Goal: Transaction & Acquisition: Purchase product/service

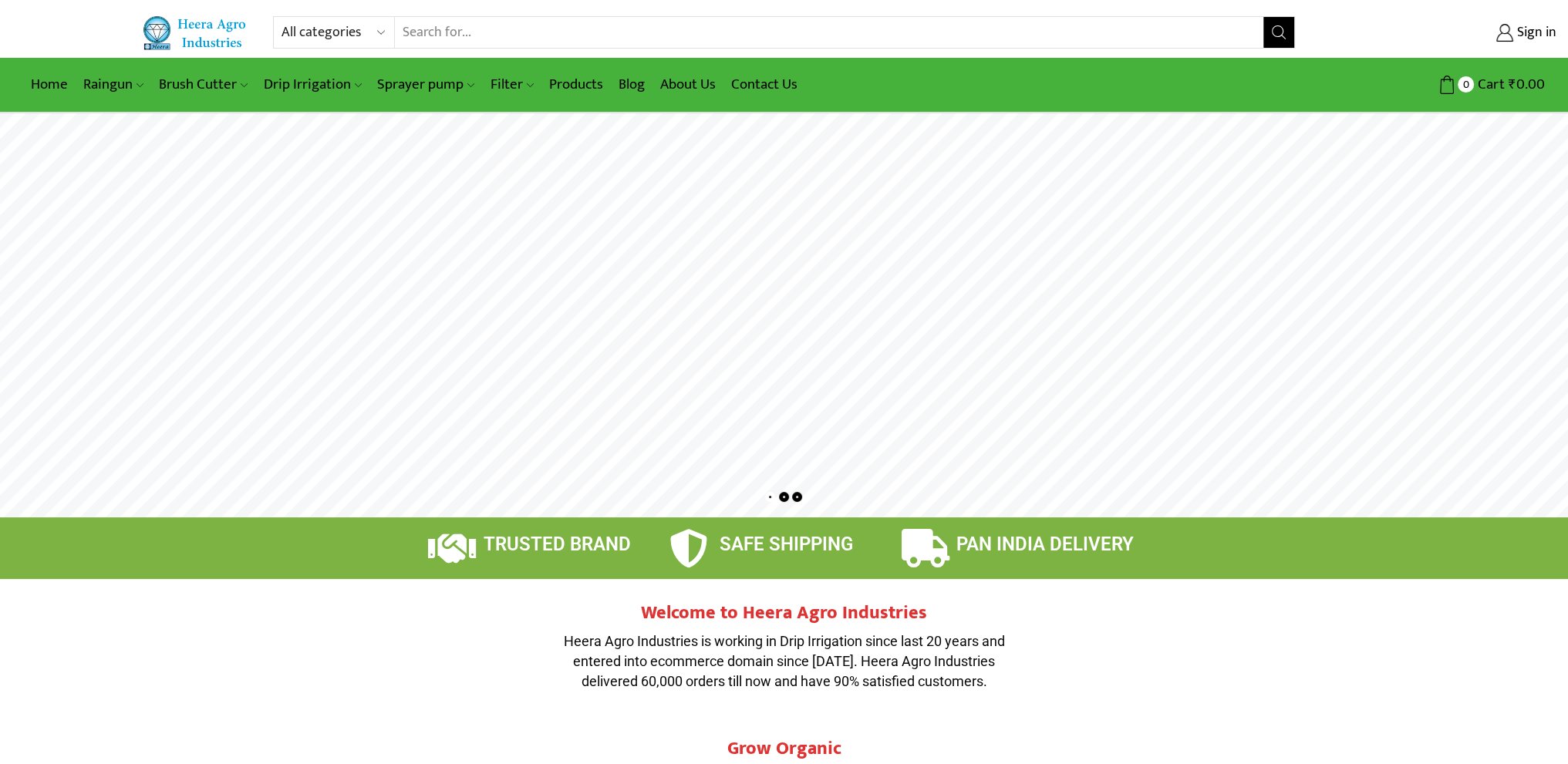
click at [1005, 419] on rs-layer at bounding box center [784, 315] width 1568 height 404
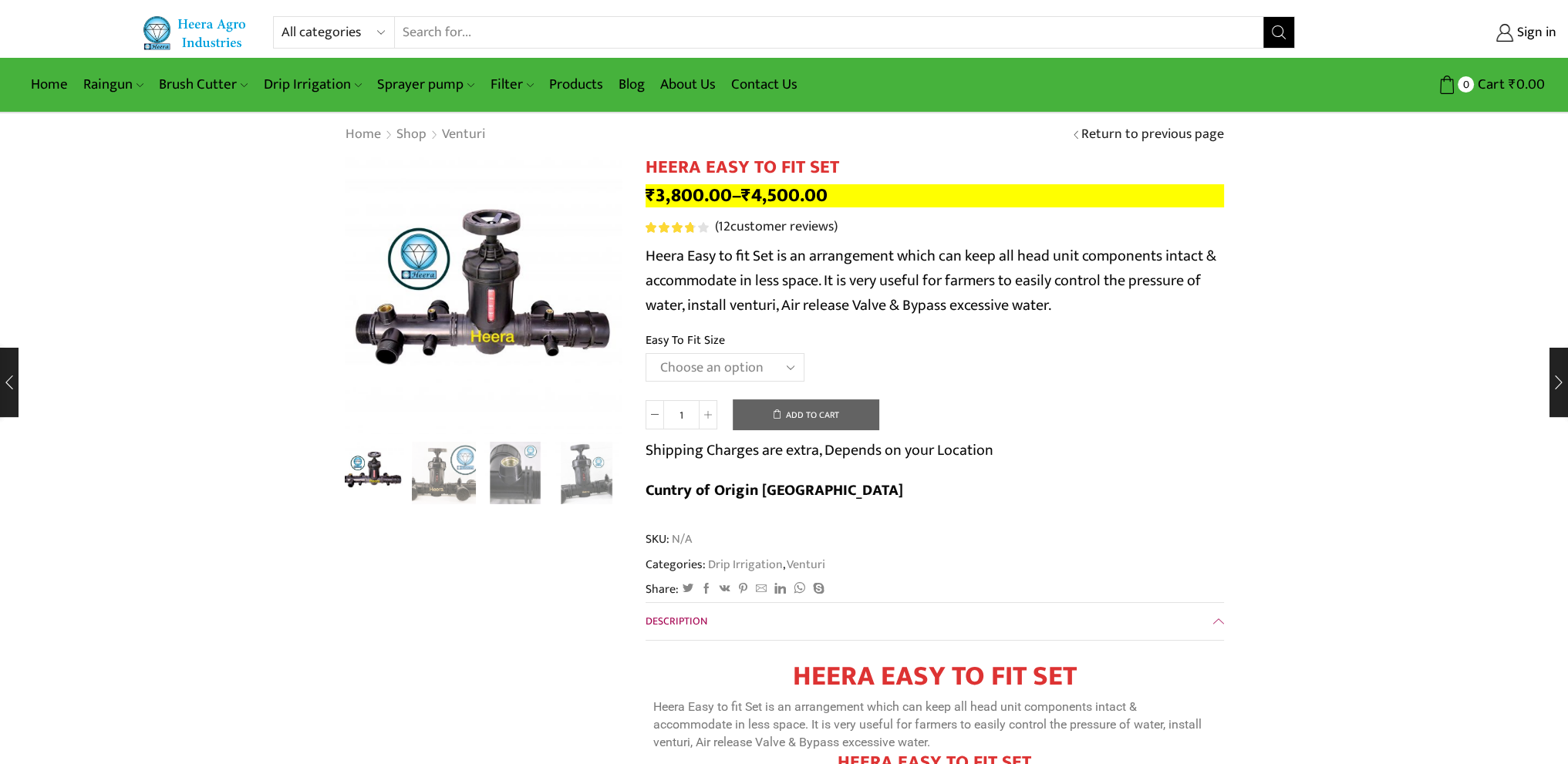
click at [723, 367] on select "Choose an option 2" Easy To Fit 2.5" Easy To Fit 3" Easy To Fit" at bounding box center [725, 367] width 159 height 29
click at [646, 353] on select "Choose an option 2" Easy To Fit 2.5" Easy To Fit 3" Easy To Fit" at bounding box center [725, 367] width 159 height 29
select select "2" Easy To Fit"
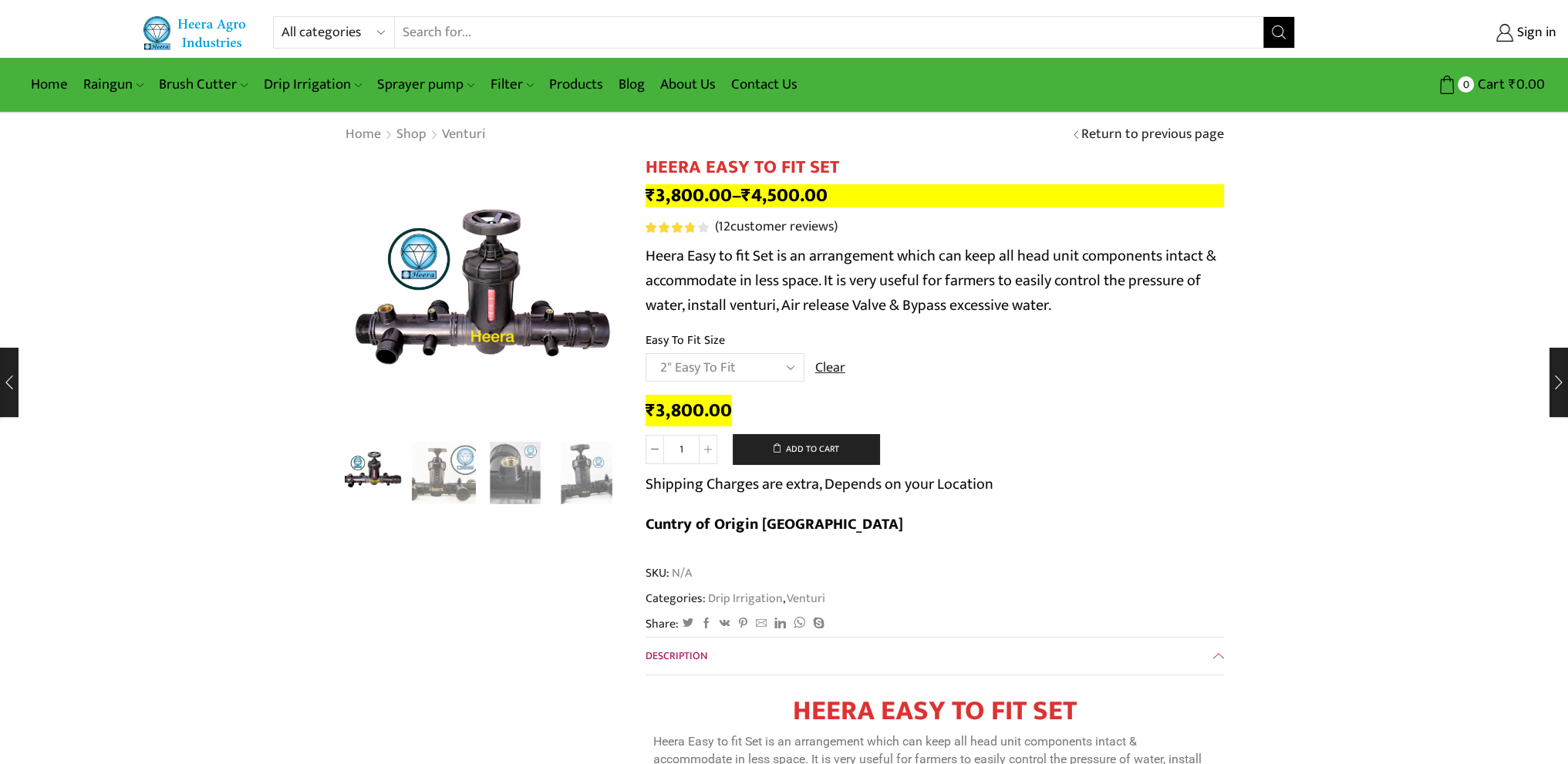
click at [977, 373] on td "Choose an option 2" Easy To Fit 2.5" Easy To Fit 3" Easy To Fit Clear" at bounding box center [935, 374] width 578 height 43
click at [511, 480] on img "3 / 8" at bounding box center [516, 471] width 64 height 64
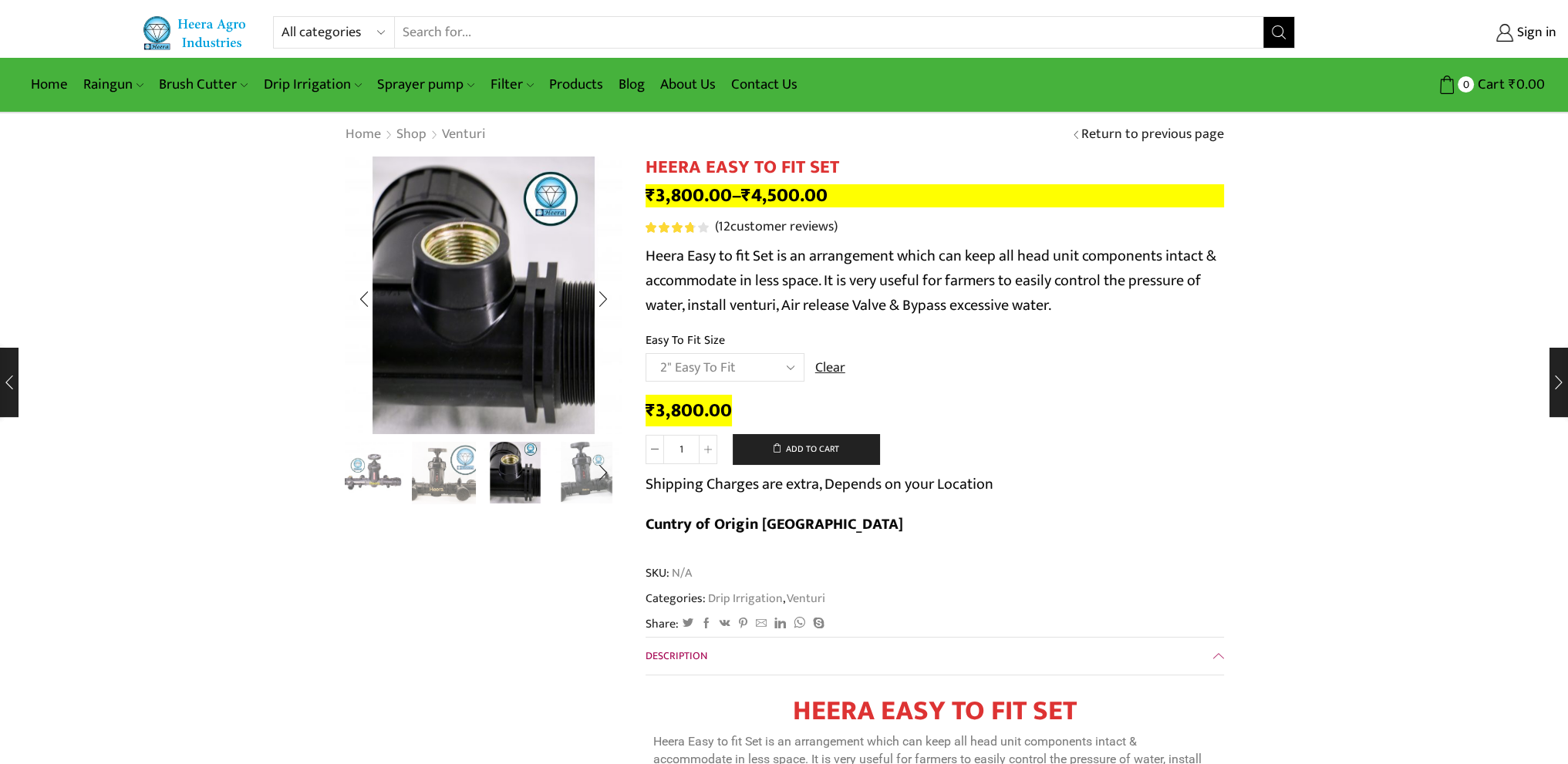
click at [576, 469] on img "4 / 8" at bounding box center [587, 471] width 64 height 64
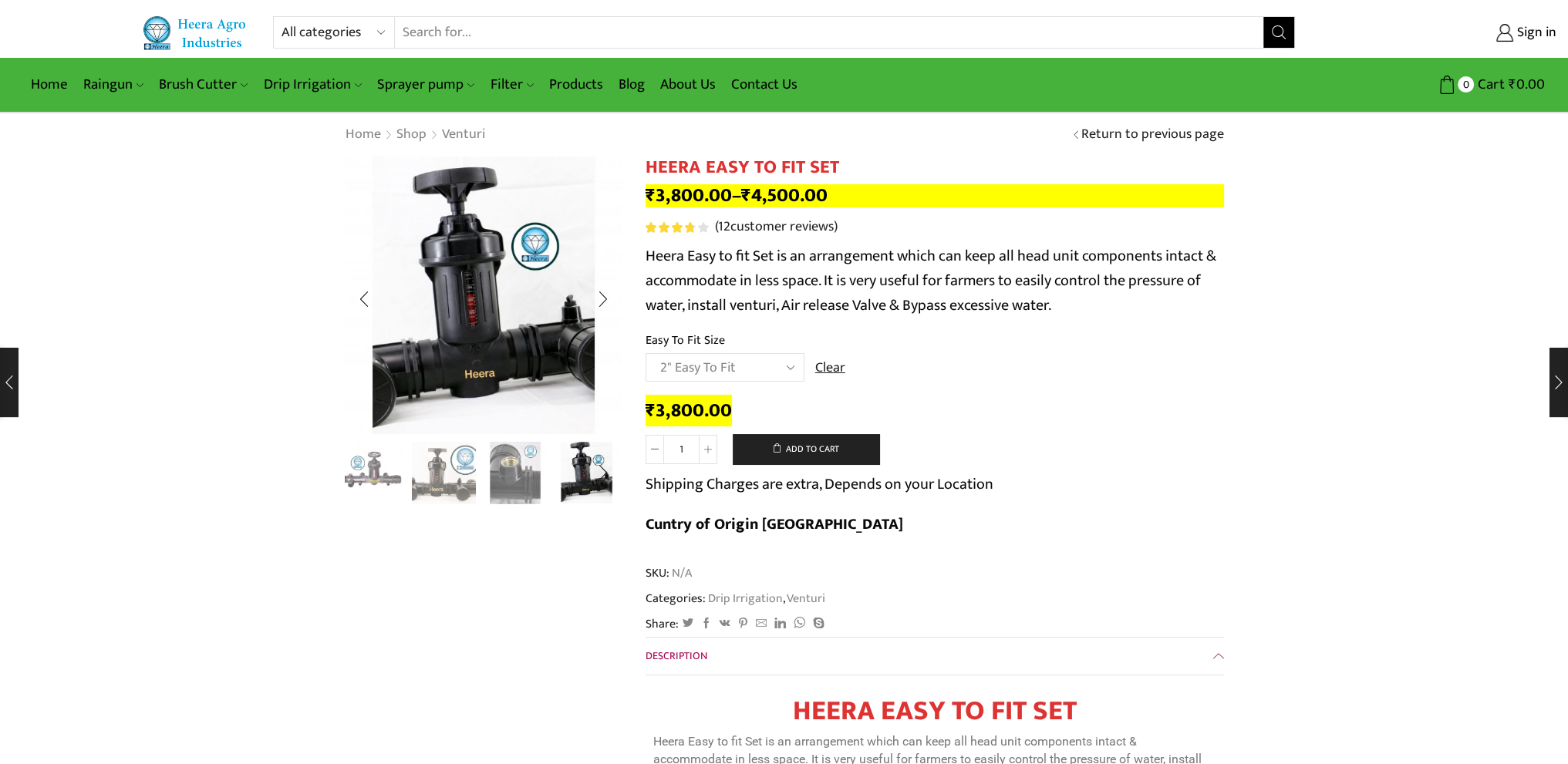
click at [371, 470] on img "1 / 8" at bounding box center [372, 471] width 64 height 64
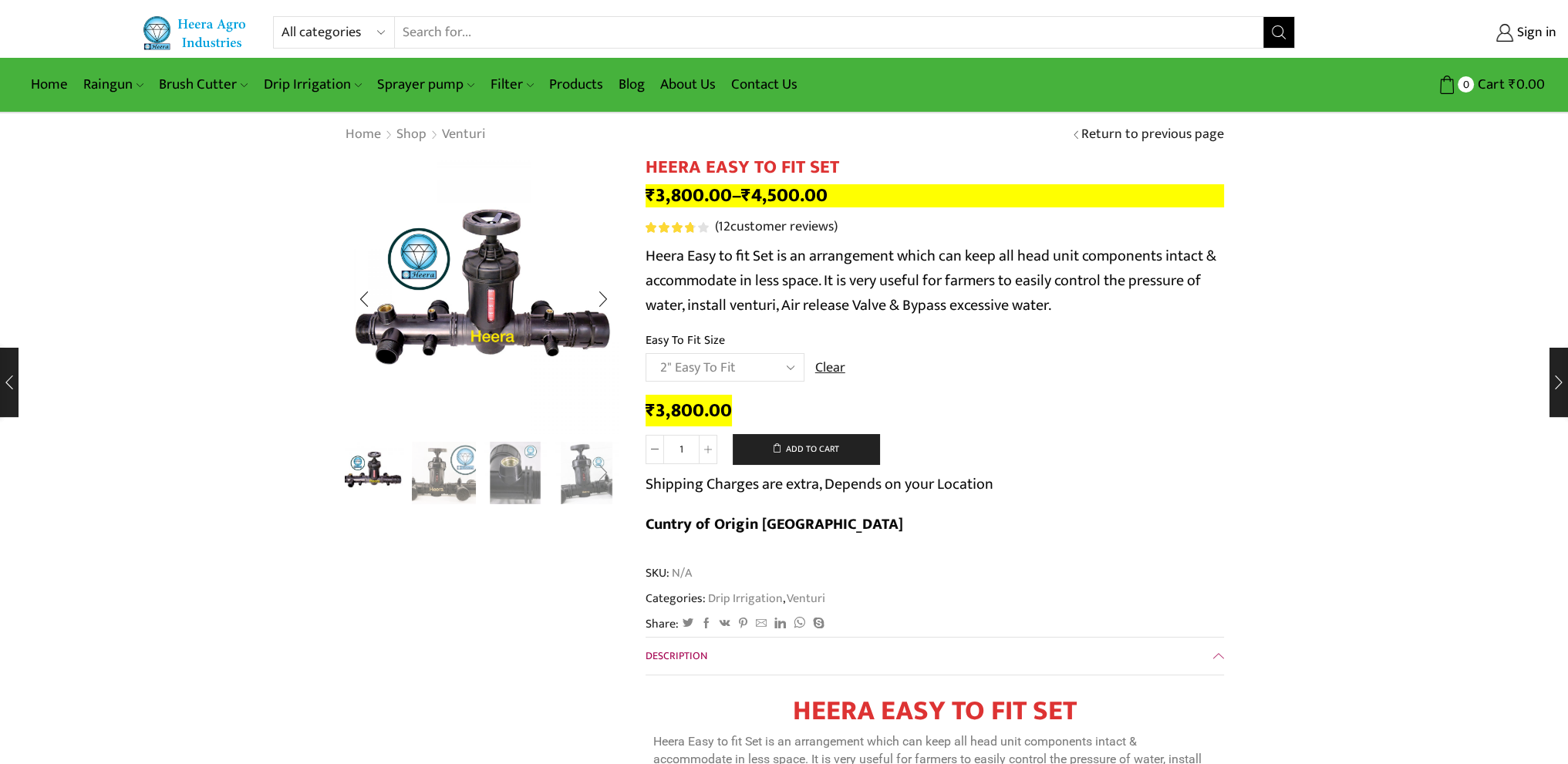
click at [598, 475] on div "Next slide" at bounding box center [602, 473] width 38 height 38
click at [598, 475] on img "8 / 8" at bounding box center [587, 474] width 64 height 64
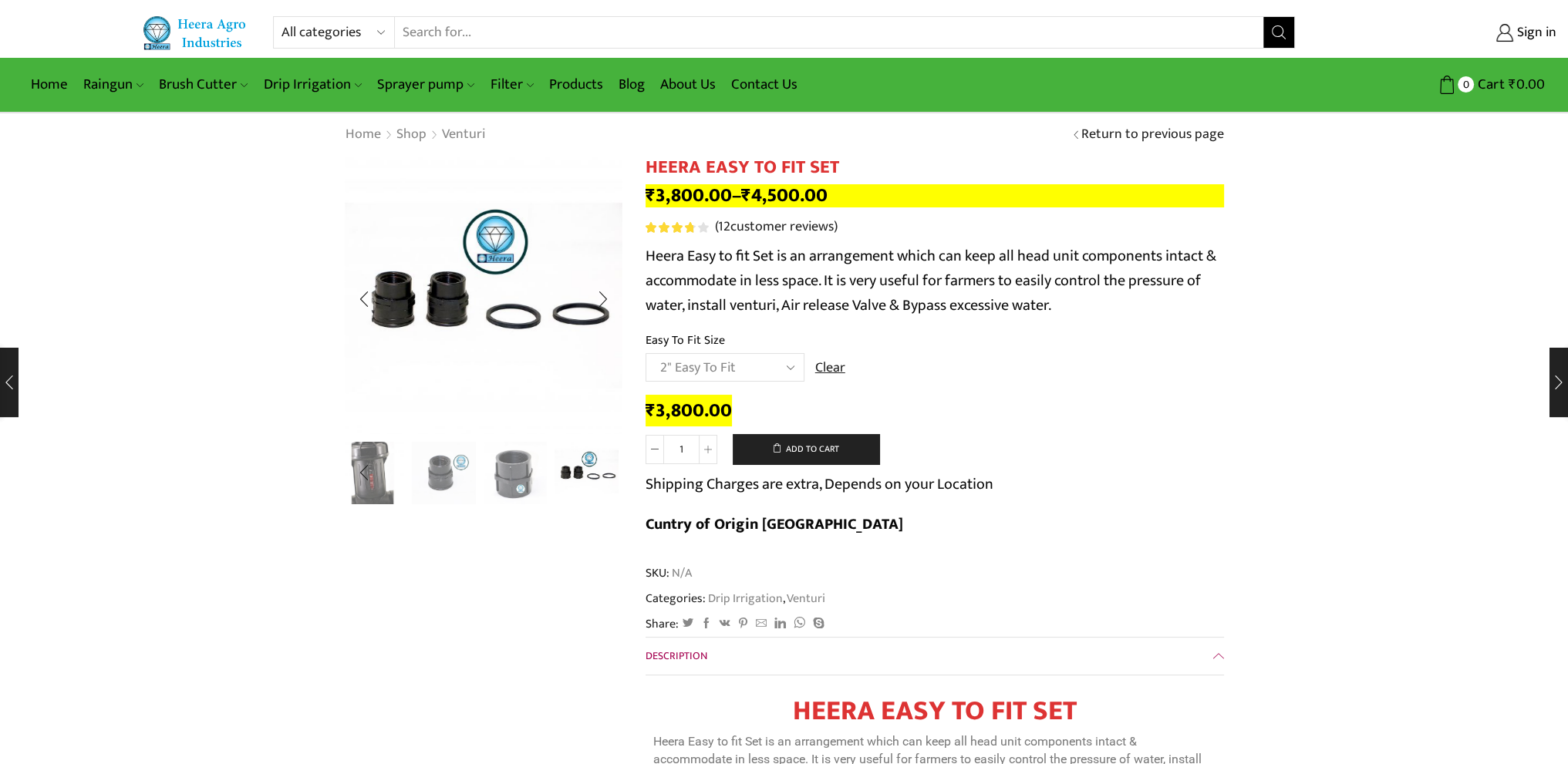
click at [582, 469] on img "8 / 8" at bounding box center [587, 471] width 64 height 64
click at [47, 76] on link "Home" at bounding box center [49, 84] width 52 height 36
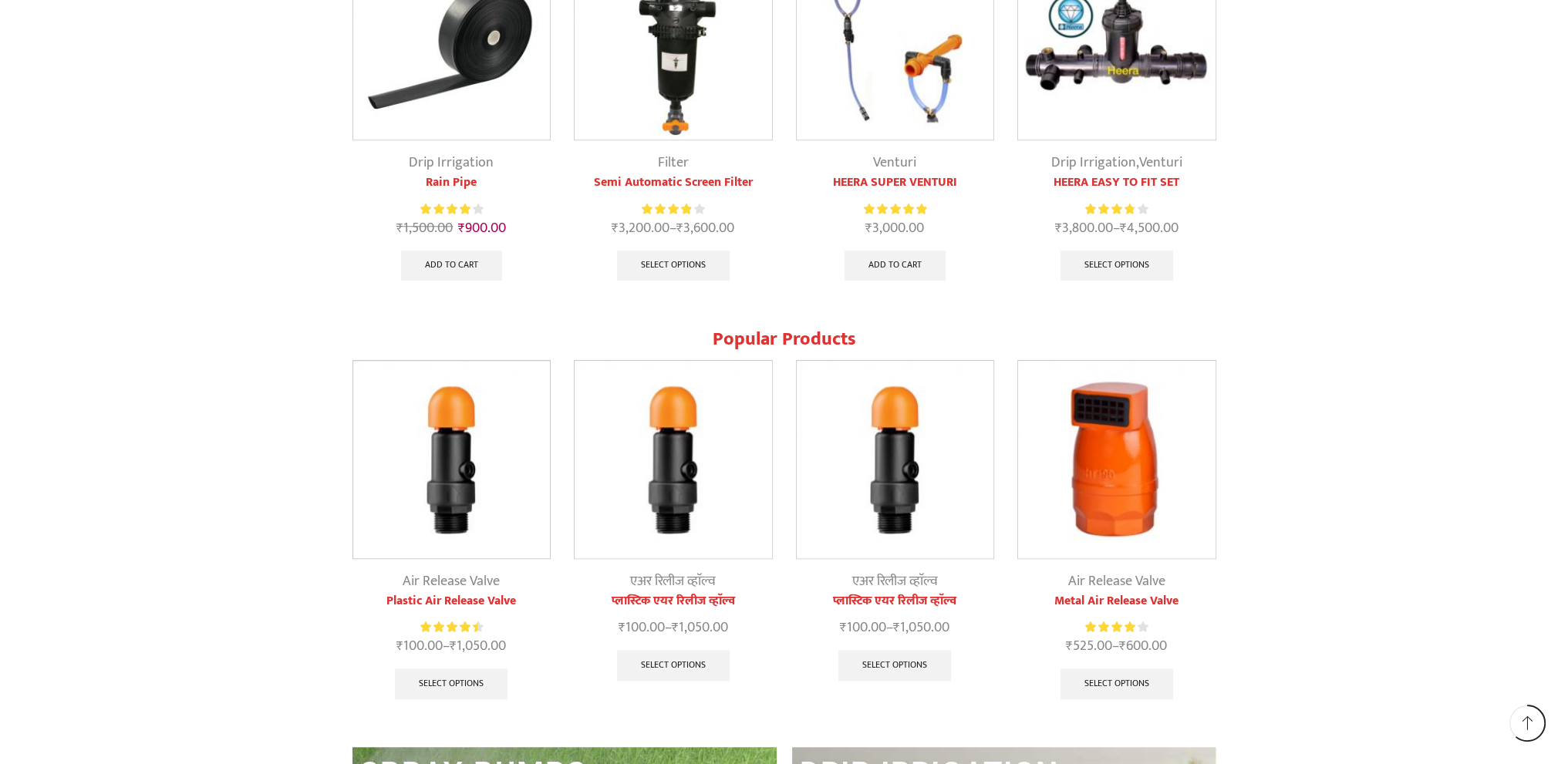
scroll to position [1774, 0]
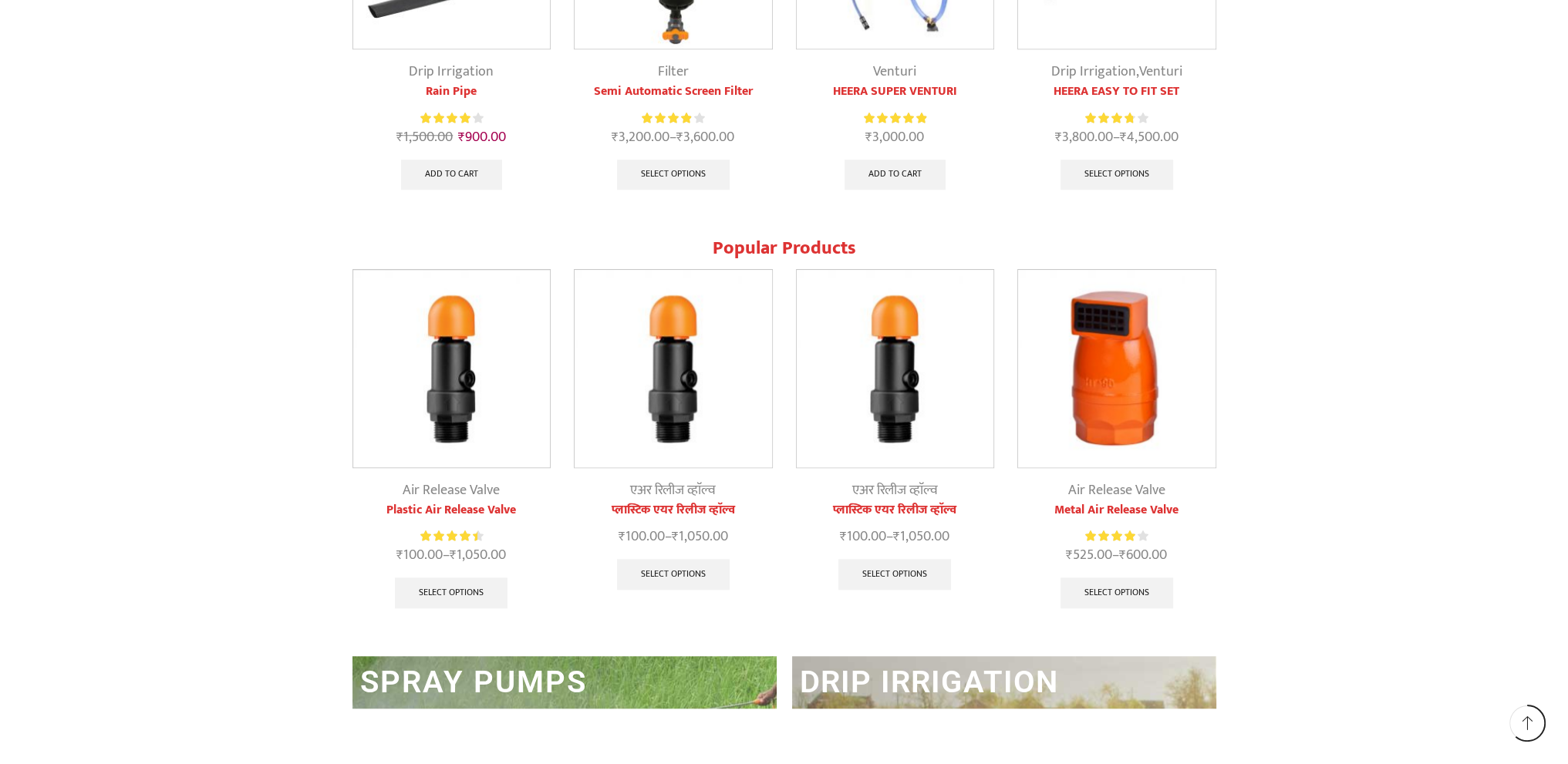
click at [669, 391] on img at bounding box center [673, 369] width 197 height 197
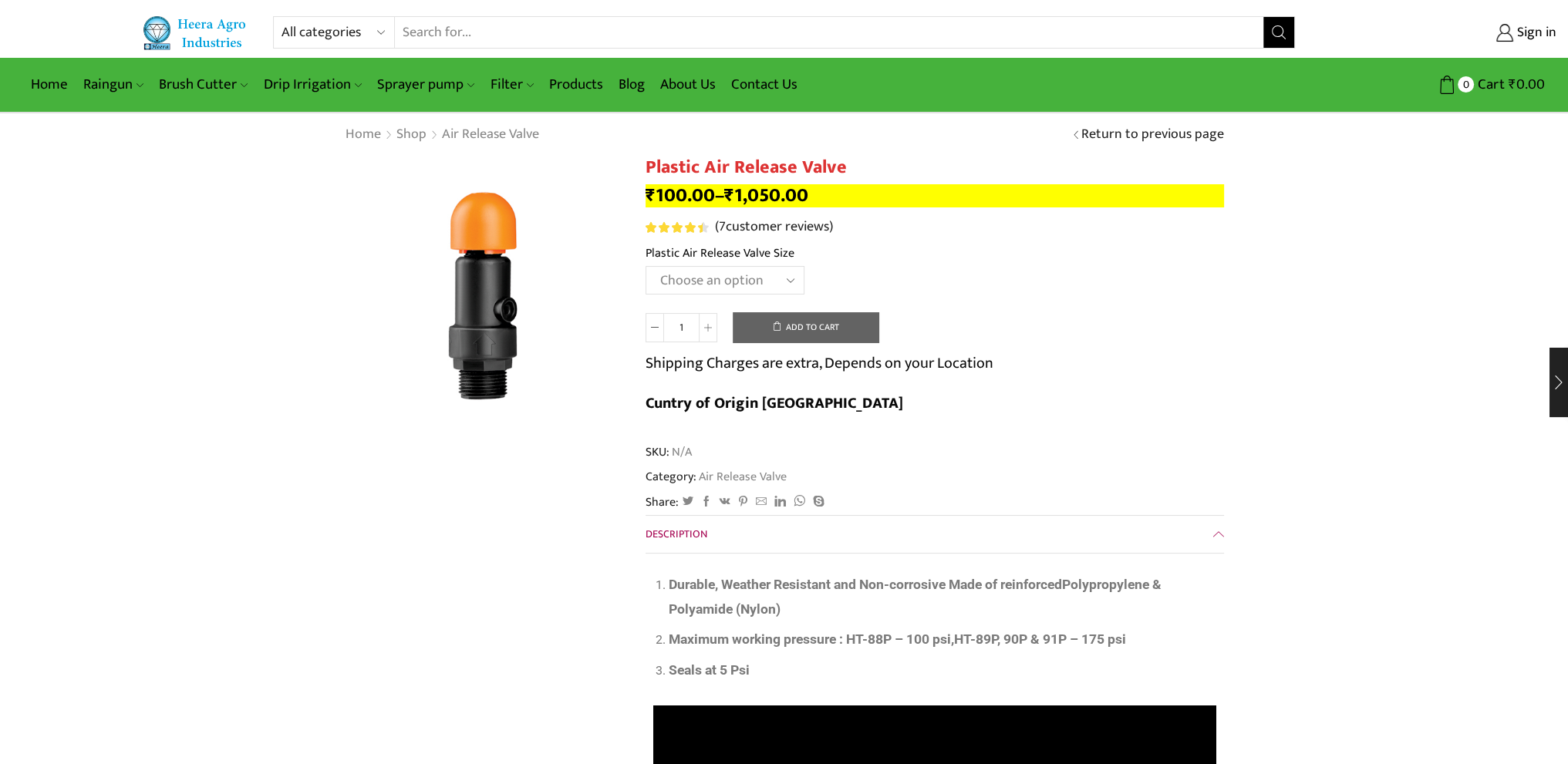
click at [714, 283] on select "Choose an option HT-90P 2" HT88P 1"" at bounding box center [725, 280] width 159 height 29
click at [646, 266] on select "Choose an option HT-90P 2" HT88P 1"" at bounding box center [725, 280] width 159 height 29
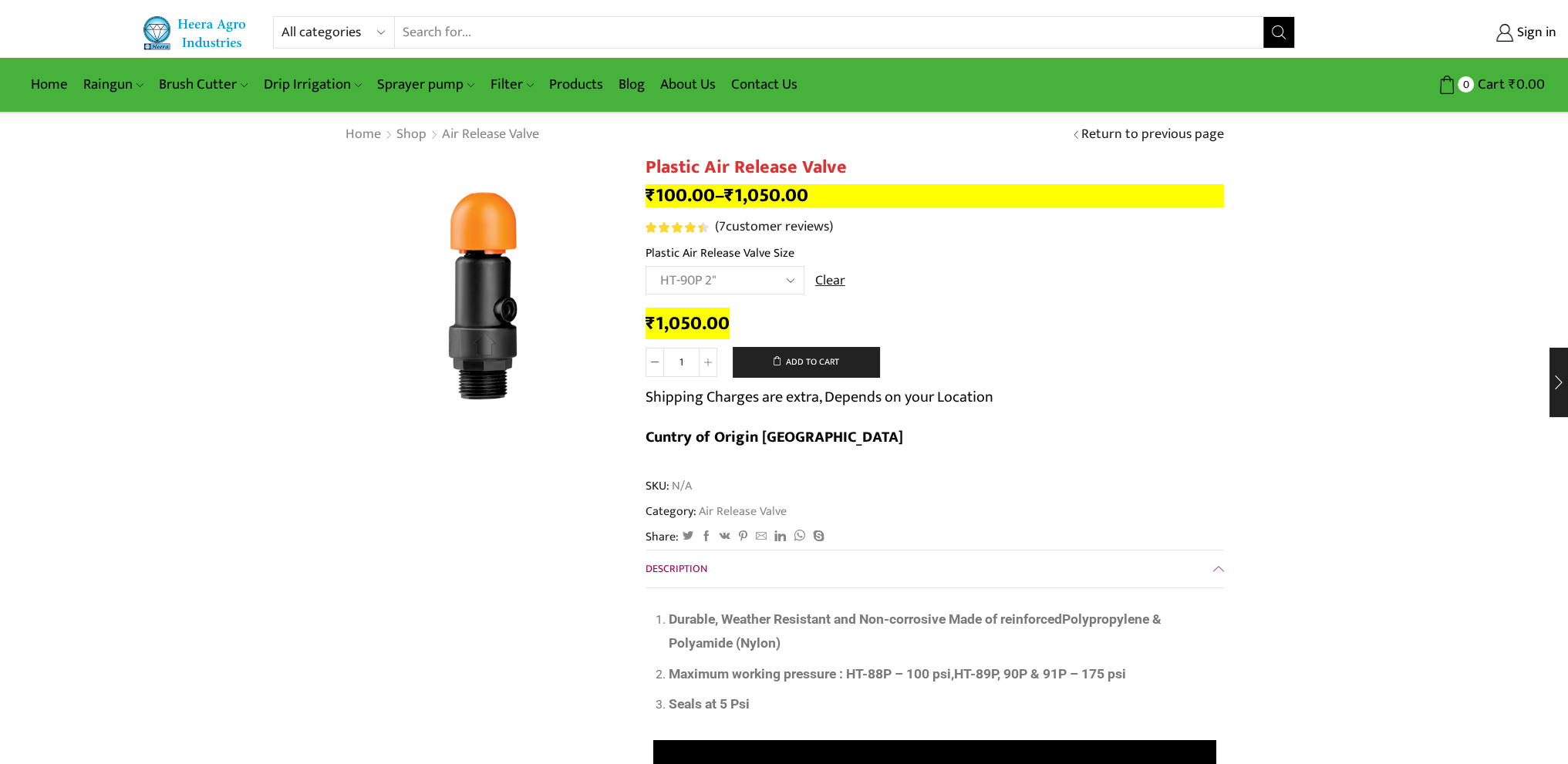
click at [754, 272] on select "Choose an option HT-90P 2" HT88P 1"" at bounding box center [725, 280] width 159 height 29
select select "ht88p-1"
click at [646, 266] on select "Choose an option HT-90P 2" HT88P 1"" at bounding box center [725, 280] width 159 height 29
